Goal: Information Seeking & Learning: Check status

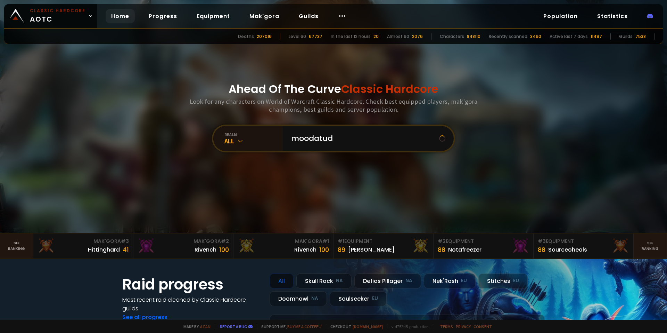
type input "moodatude"
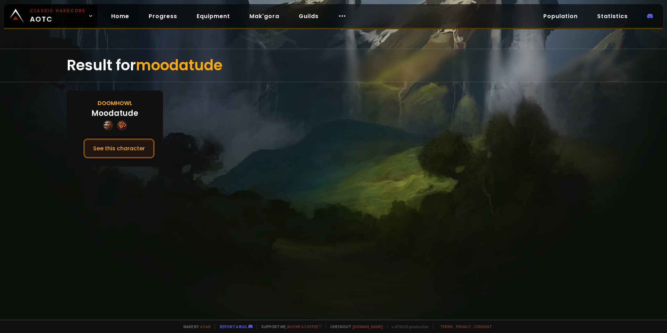
click at [132, 145] on button "See this character" at bounding box center [118, 148] width 71 height 20
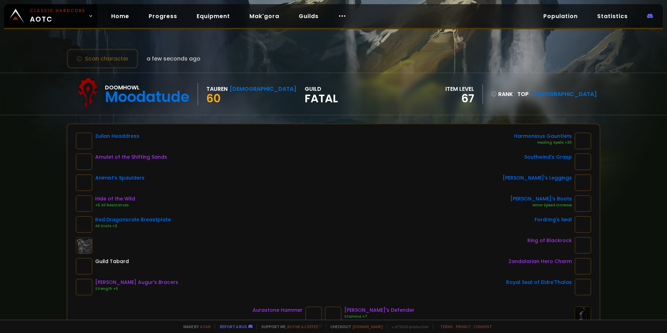
scroll to position [35, 0]
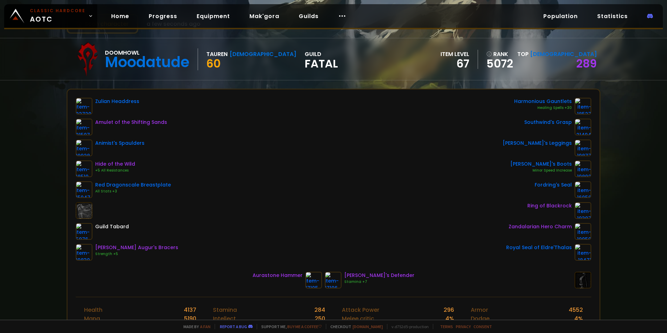
drag, startPoint x: 117, startPoint y: 254, endPoint x: 94, endPoint y: 252, distance: 23.7
click at [94, 252] on div "[PERSON_NAME] Augur's Bracers Strength +5" at bounding box center [127, 252] width 103 height 17
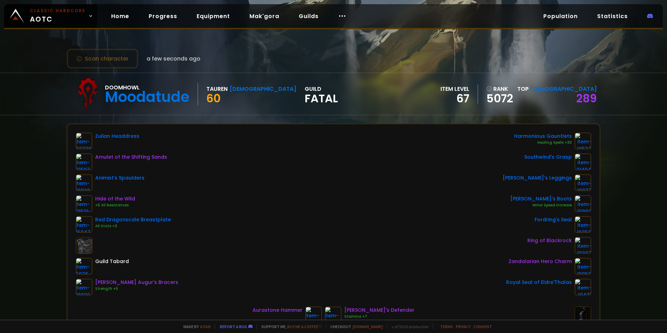
click at [333, 102] on div "Doomhowl Moodatude Tauren Shaman 60 guild Fatal item level 67 rank 5072 Top [DE…" at bounding box center [334, 94] width 534 height 42
